Goal: Information Seeking & Learning: Compare options

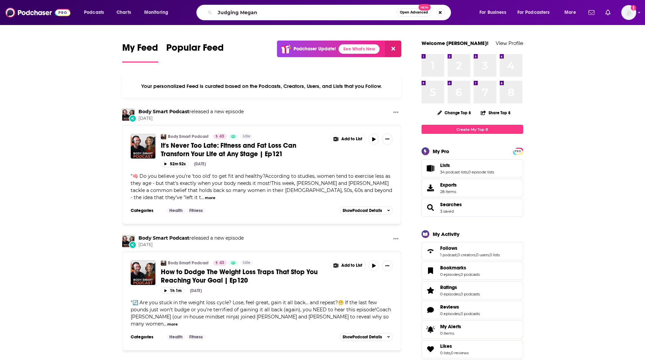
click at [303, 13] on input "Judging Megan" at bounding box center [306, 12] width 182 height 11
type input "Judging Megan"
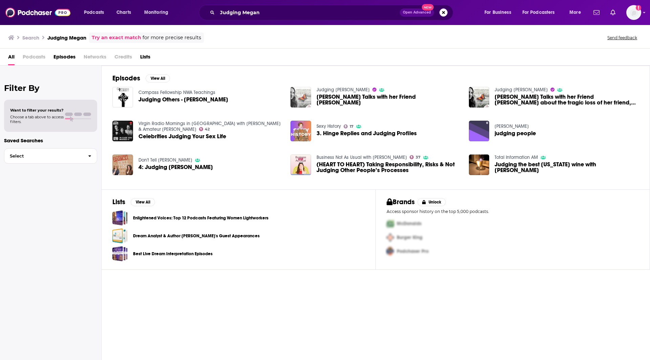
click at [297, 95] on img "Meghan Talks with her Friend Megan" at bounding box center [300, 97] width 21 height 21
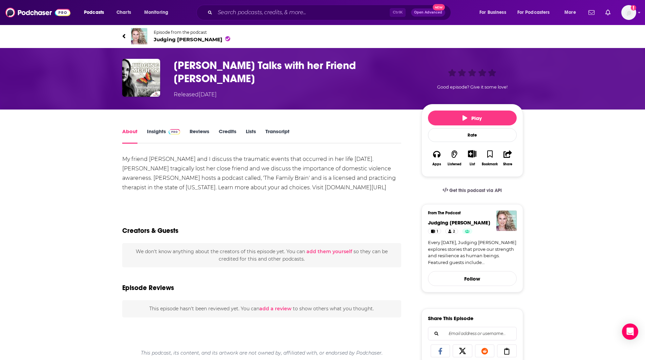
click at [157, 128] on link "Insights" at bounding box center [163, 136] width 33 height 16
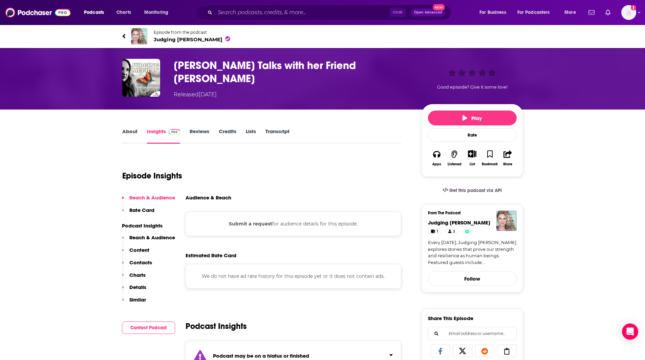
click at [168, 37] on span "Judging [PERSON_NAME]" at bounding box center [192, 39] width 76 height 6
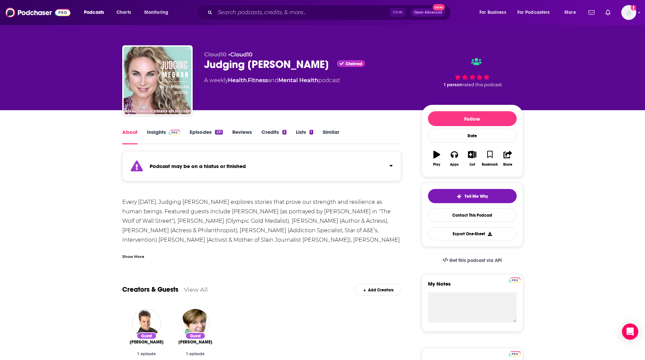
click at [335, 132] on link "Similar" at bounding box center [330, 137] width 17 height 16
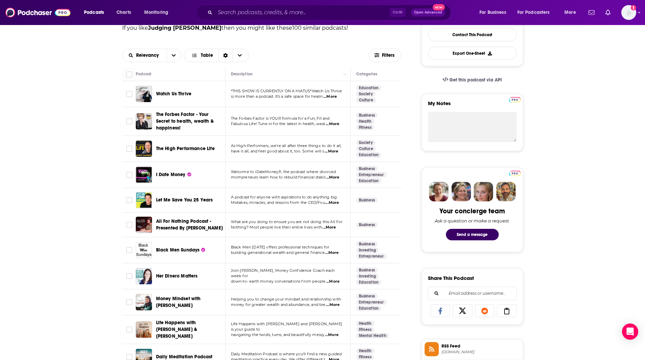
scroll to position [189, 0]
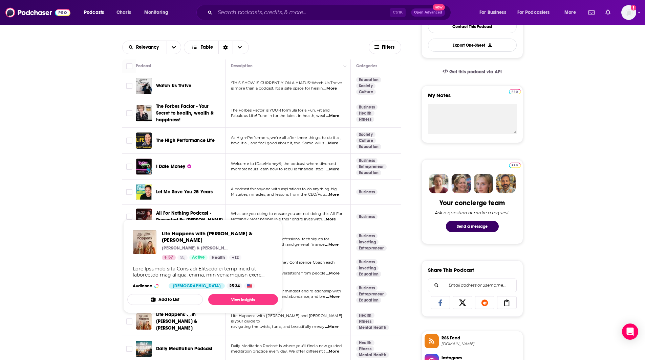
click at [192, 314] on span "Life Happens with [PERSON_NAME] & [PERSON_NAME]" at bounding box center [176, 321] width 41 height 19
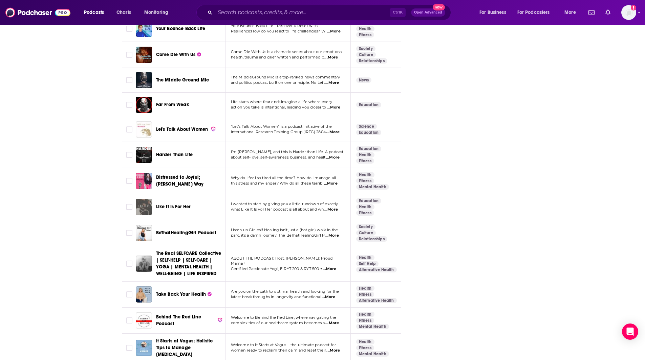
scroll to position [1770, 0]
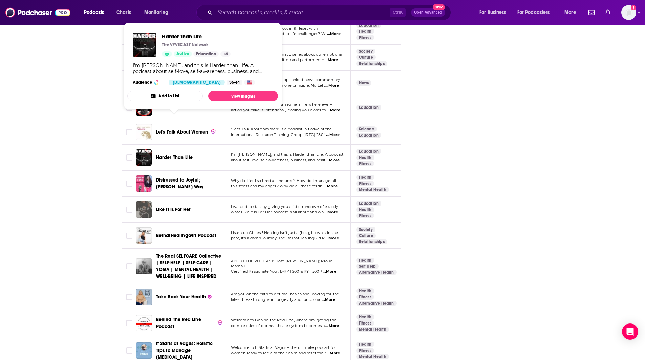
click at [186, 155] on span "Harder Than Life" at bounding box center [174, 158] width 37 height 6
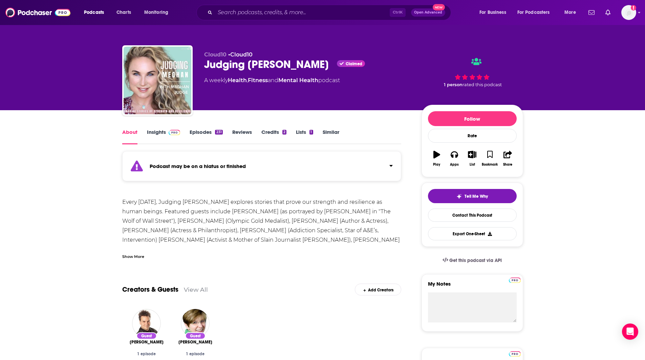
click at [332, 133] on link "Similar" at bounding box center [330, 137] width 17 height 16
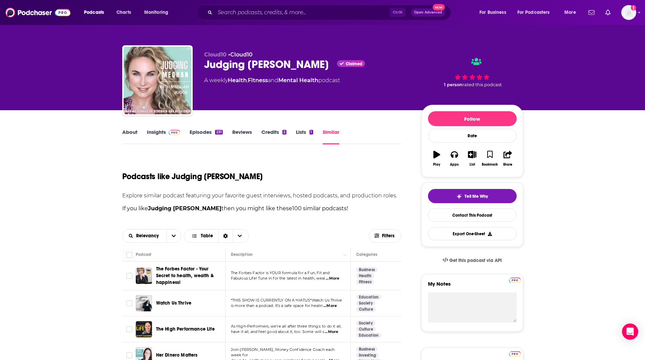
drag, startPoint x: 644, startPoint y: 68, endPoint x: 649, endPoint y: 77, distance: 10.7
click at [644, 77] on html "Podcasts Charts Monitoring Ctrl K Open Advanced New For Business For Podcasters…" at bounding box center [322, 180] width 645 height 360
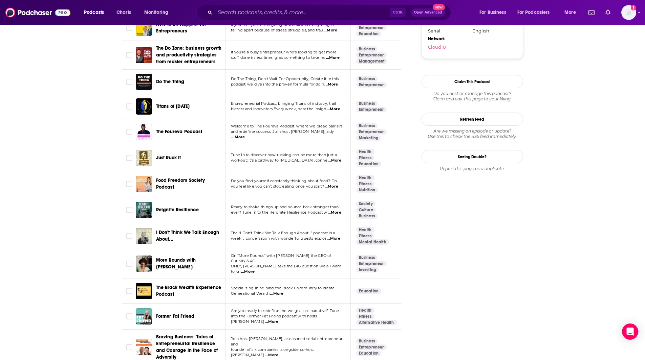
scroll to position [643, 0]
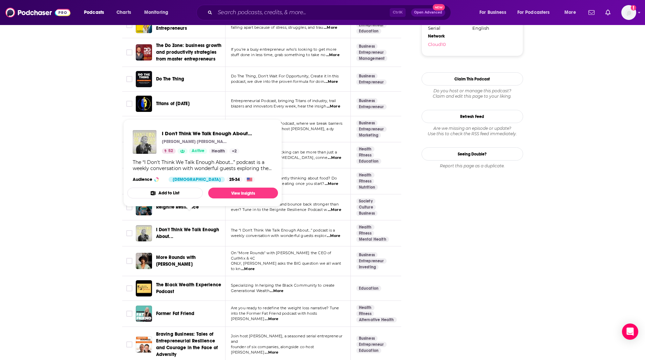
click at [169, 227] on span "I Don't Think We Talk Enough About..." at bounding box center [187, 233] width 63 height 13
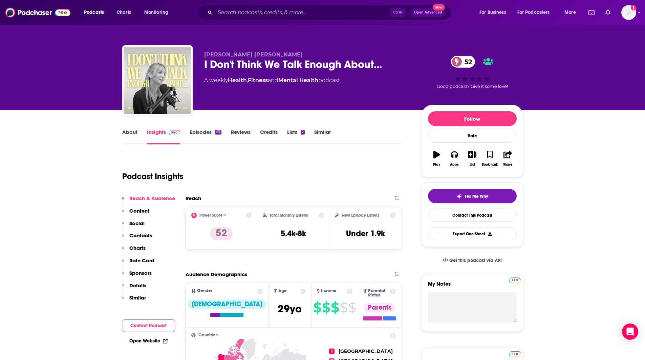
click at [203, 134] on link "Episodes 67" at bounding box center [204, 137] width 31 height 16
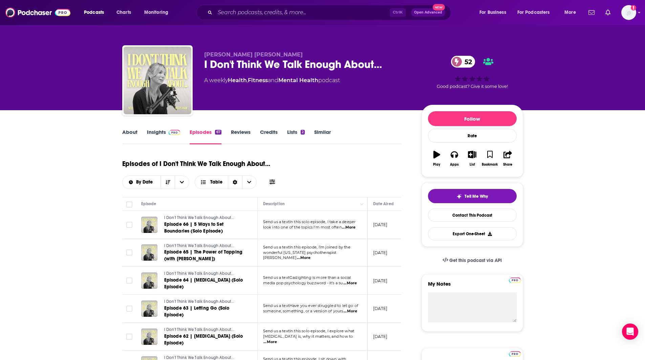
click at [153, 134] on link "Insights" at bounding box center [163, 137] width 33 height 16
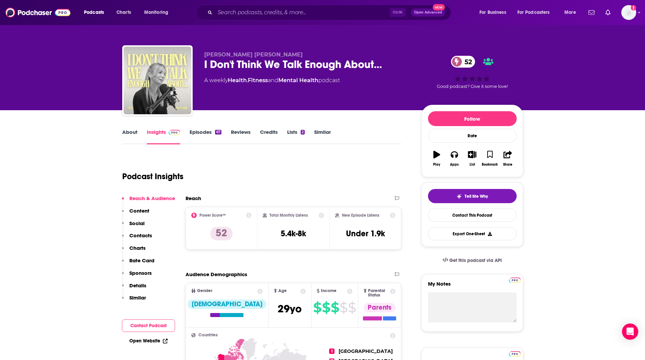
drag, startPoint x: 24, startPoint y: 132, endPoint x: 44, endPoint y: 100, distance: 37.4
